Goal: Download file/media

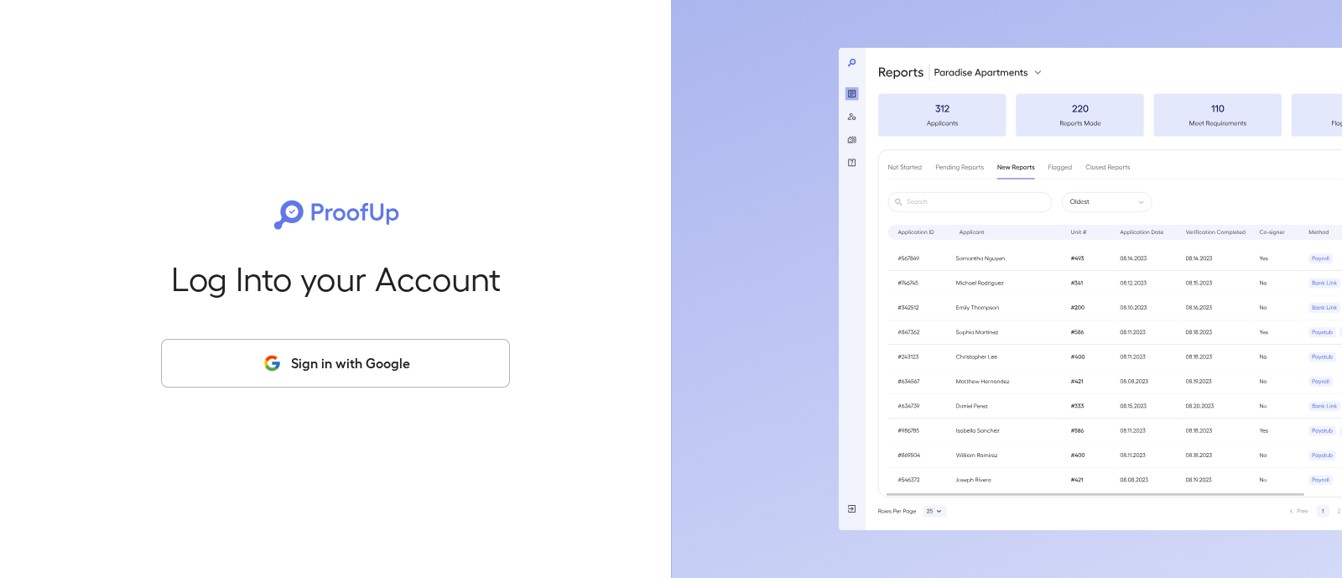
click at [525, 139] on div "Log Into your Account Sign in with Google" at bounding box center [335, 289] width 617 height 578
click at [436, 379] on button "Sign in with Google" at bounding box center [335, 363] width 349 height 49
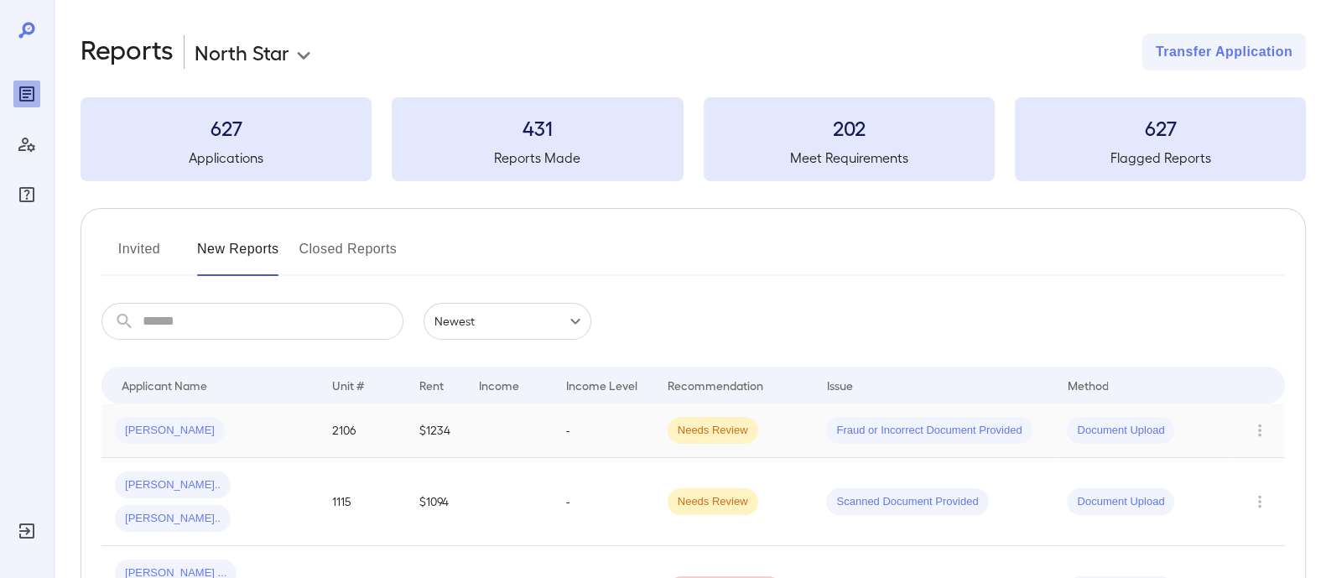
click at [278, 435] on div "[PERSON_NAME]" at bounding box center [210, 430] width 190 height 27
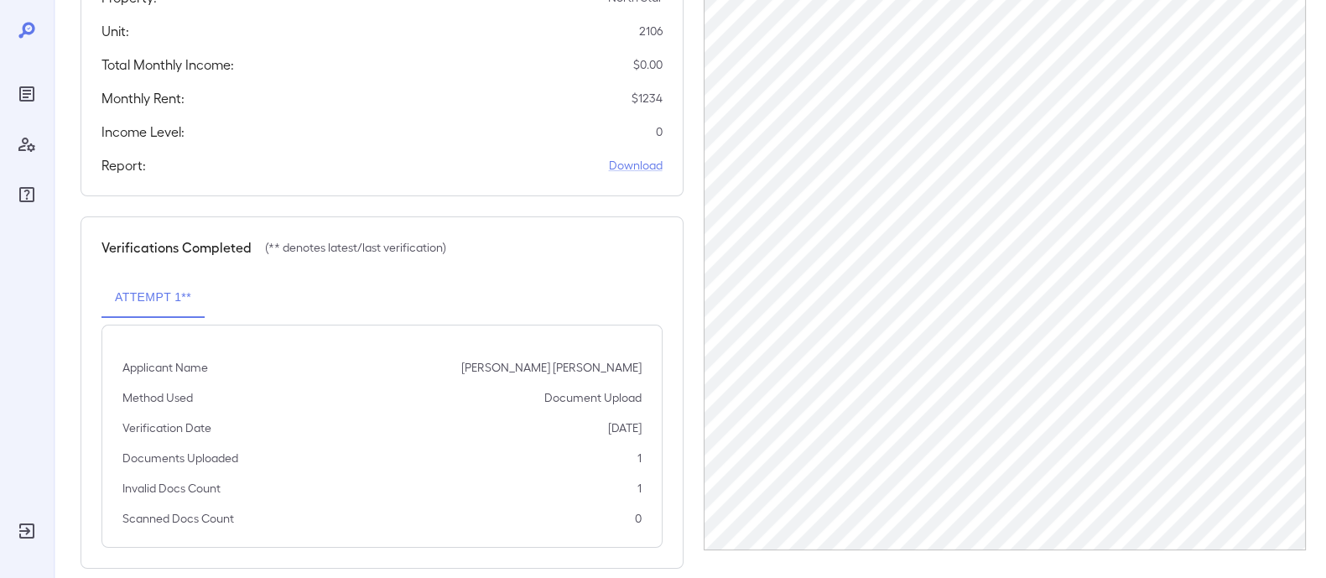
scroll to position [352, 0]
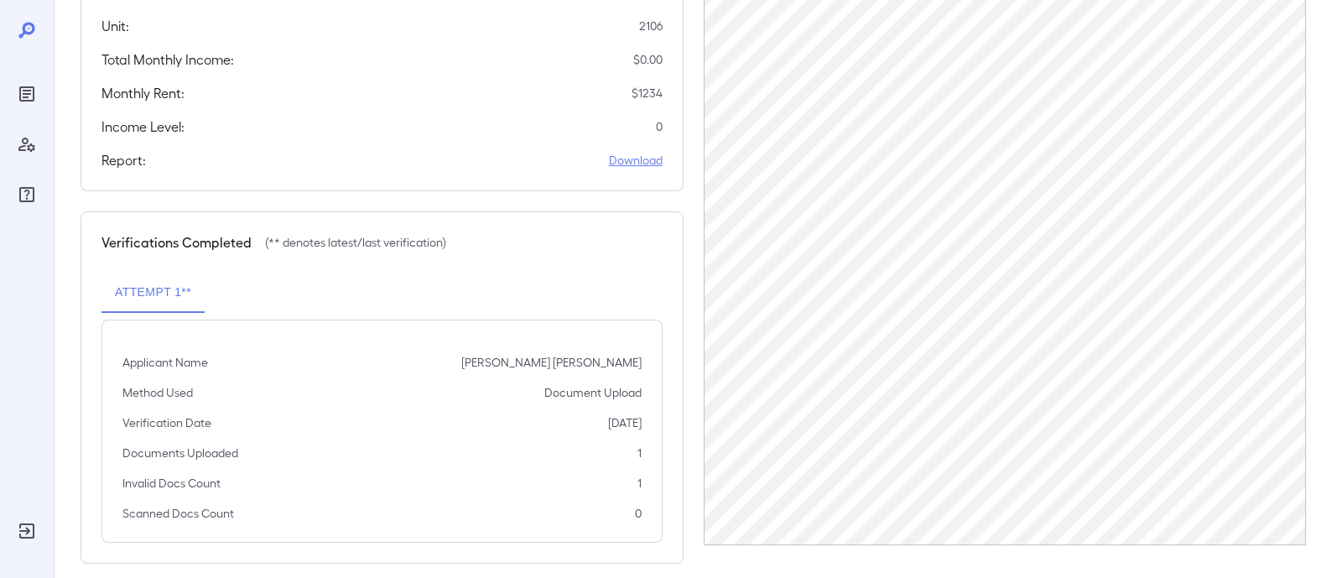
click at [640, 152] on link "Download" at bounding box center [636, 160] width 54 height 17
